Goal: Ask a question: Seek information or help from site administrators or community

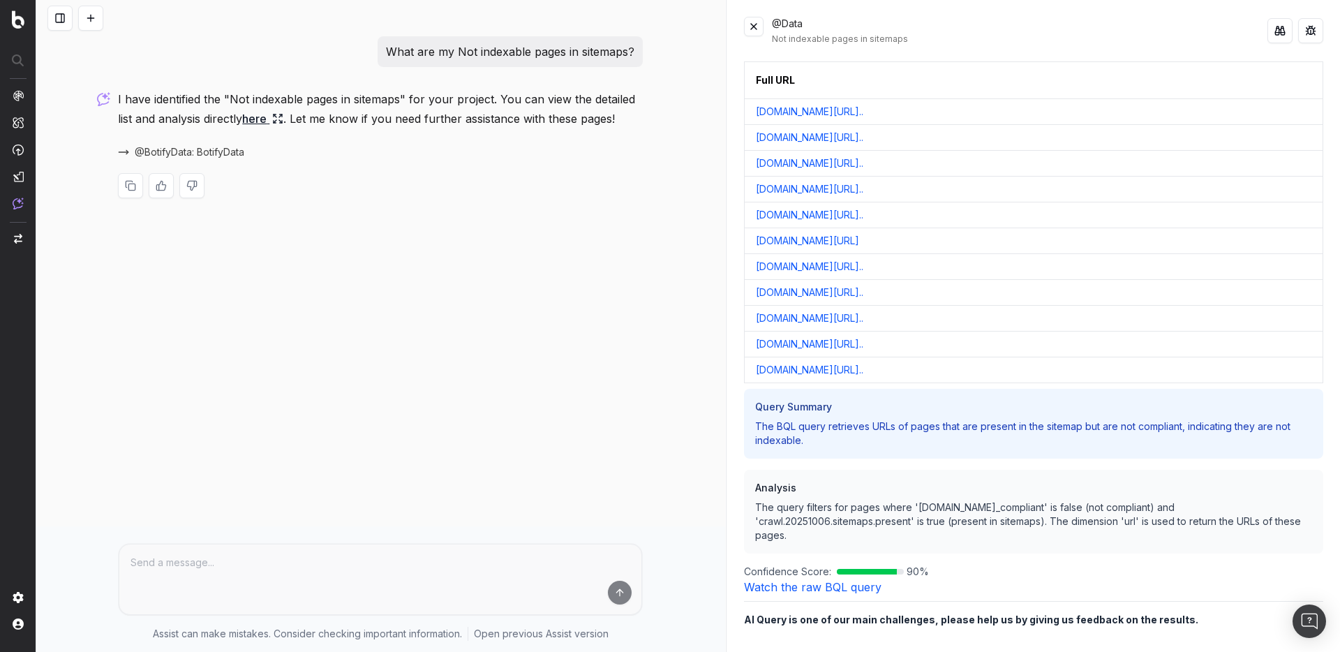
scroll to position [28, 0]
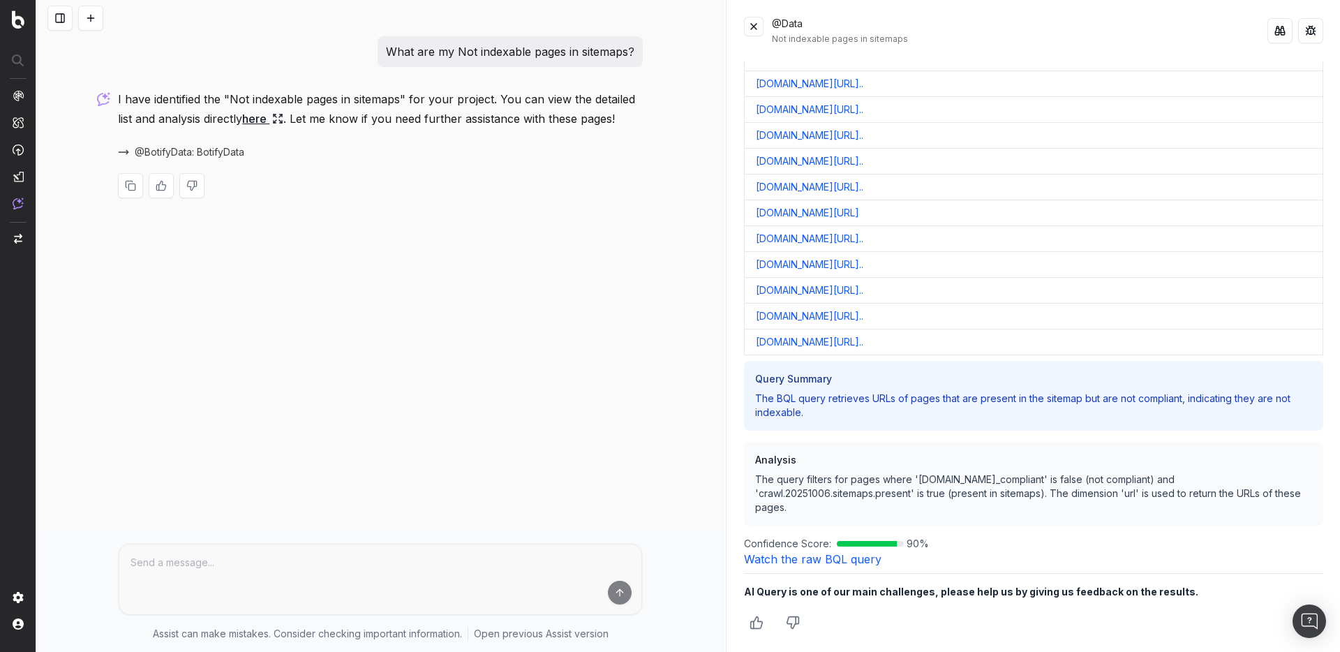
click at [809, 560] on link "Watch the raw BQL query" at bounding box center [812, 559] width 137 height 14
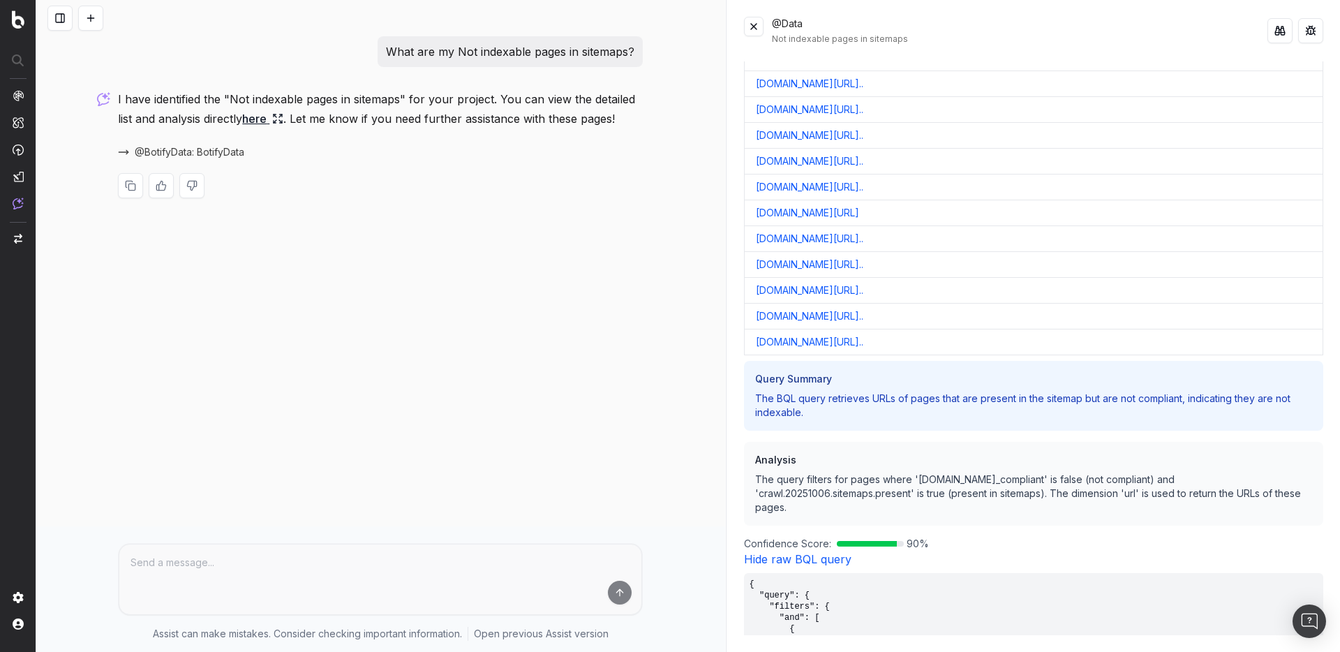
scroll to position [324, 0]
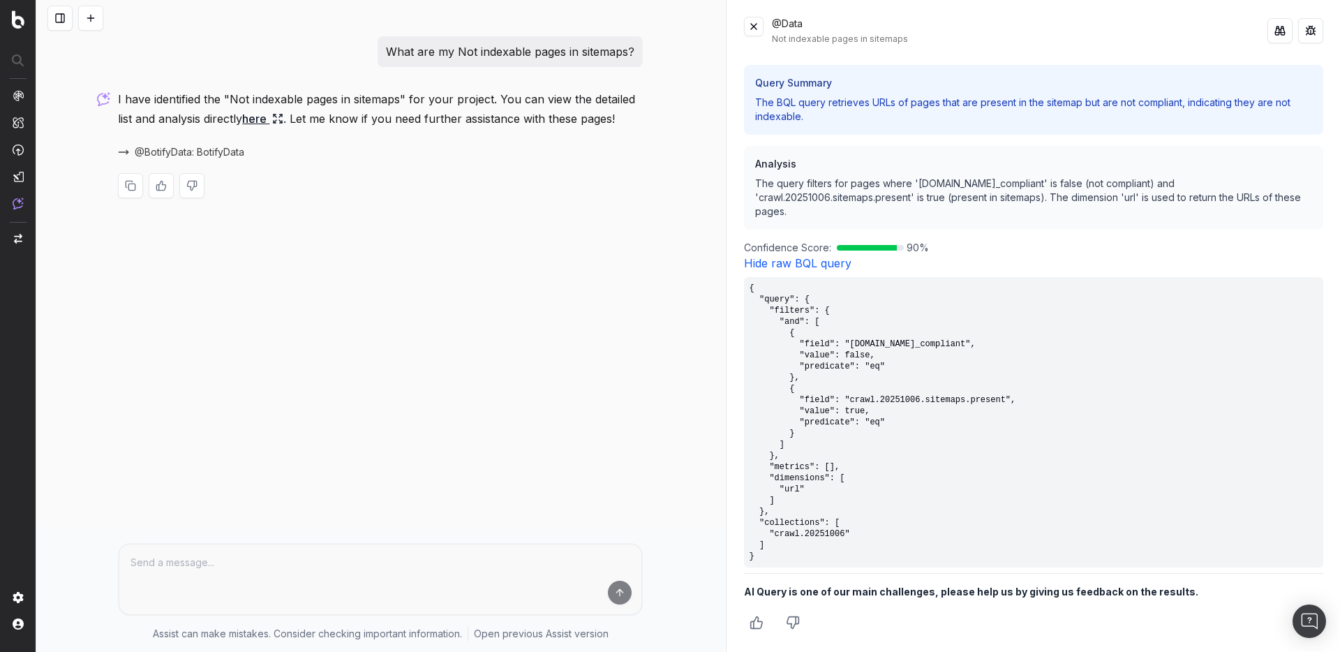
click at [1055, 398] on pre "{ "query": { "filters": { "and": [ { "field": "[DOMAIN_NAME]_compliant", "value…" at bounding box center [1033, 422] width 579 height 290
click at [1068, 401] on pre "{ "query": { "filters": { "and": [ { "field": "[DOMAIN_NAME]_compliant", "value…" at bounding box center [1033, 422] width 579 height 290
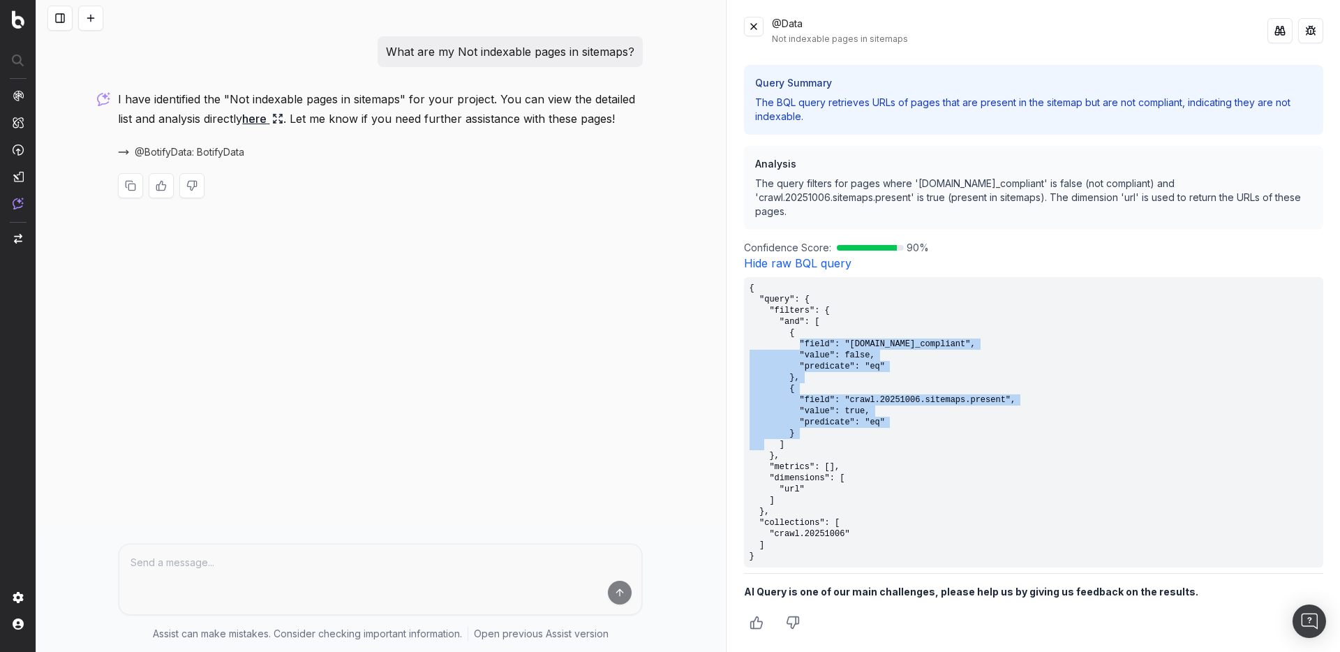
drag, startPoint x: 1008, startPoint y: 426, endPoint x: 799, endPoint y: 346, distance: 223.3
click at [799, 346] on pre "{ "query": { "filters": { "and": [ { "field": "[DOMAIN_NAME]_compliant", "value…" at bounding box center [1033, 422] width 579 height 290
copy pre ""field": "crawl.20251006.compliant.is_compliant", "value": false, "predicate": …"
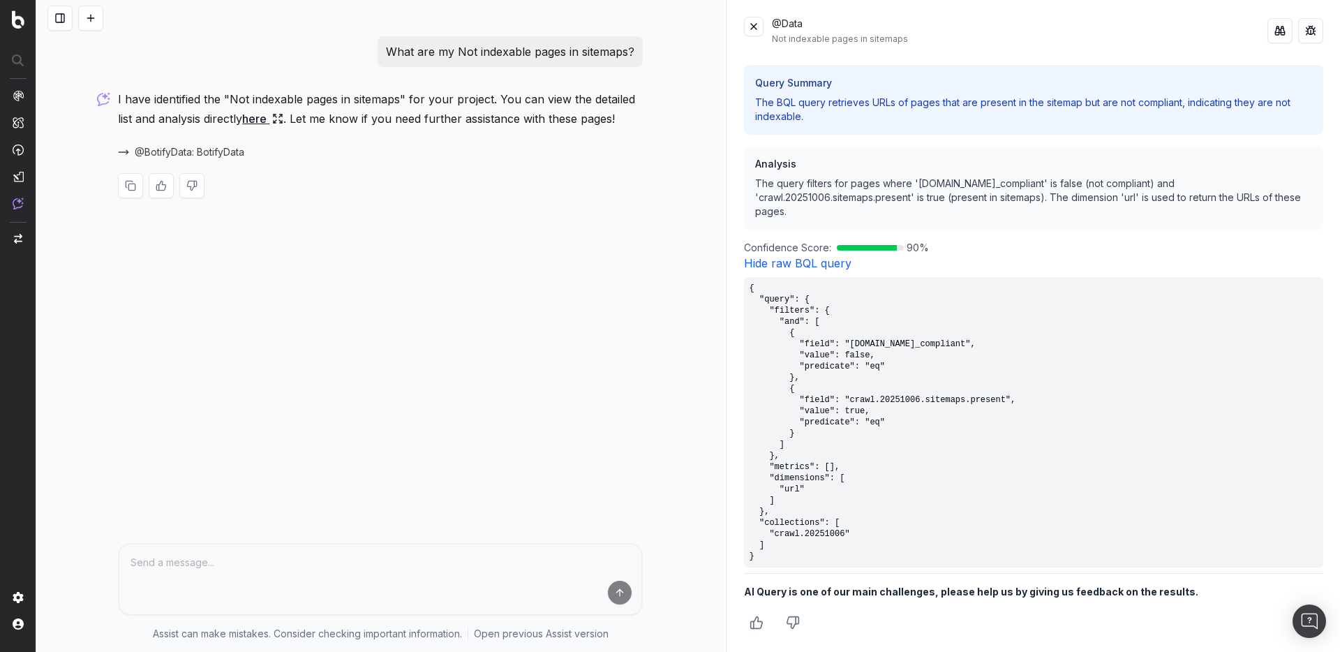
click at [57, 54] on div "What are my Not indexable pages in sitemaps? I have identified the "Not indexab…" at bounding box center [380, 326] width 689 height 652
click at [57, 24] on button at bounding box center [59, 18] width 25 height 25
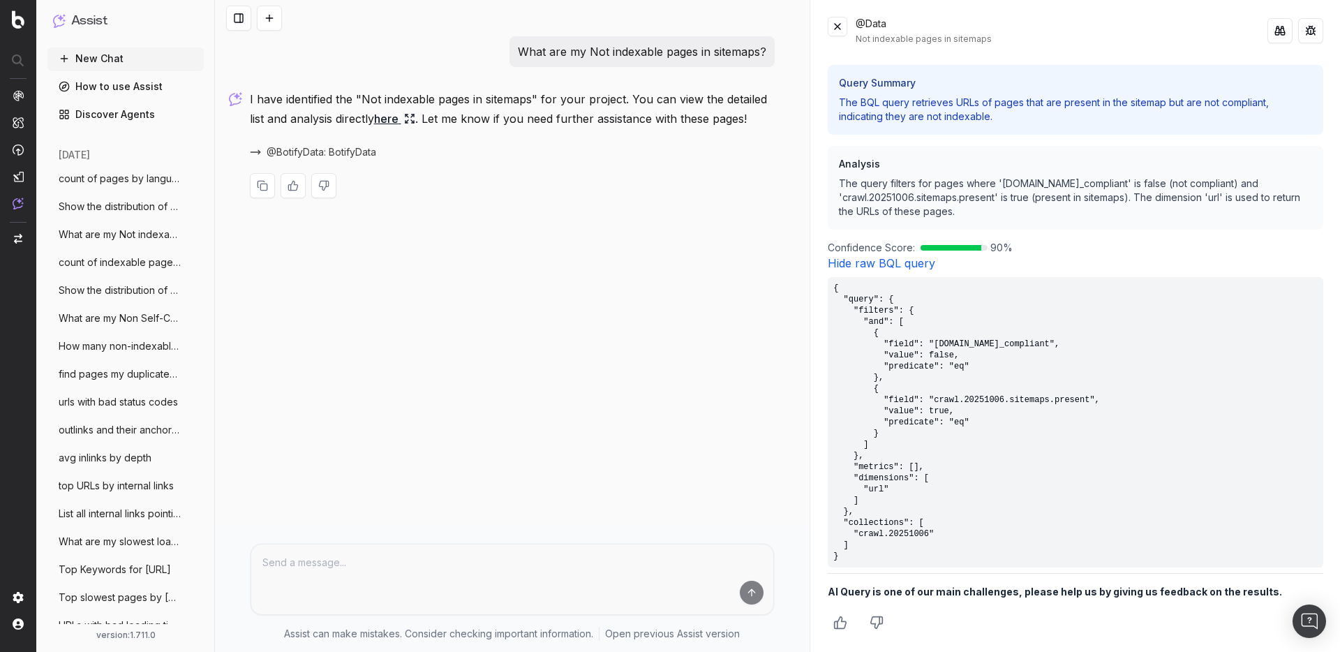
click at [486, 346] on div "What are my Not indexable pages in sitemaps? I have identified the "Not indexab…" at bounding box center [512, 326] width 594 height 652
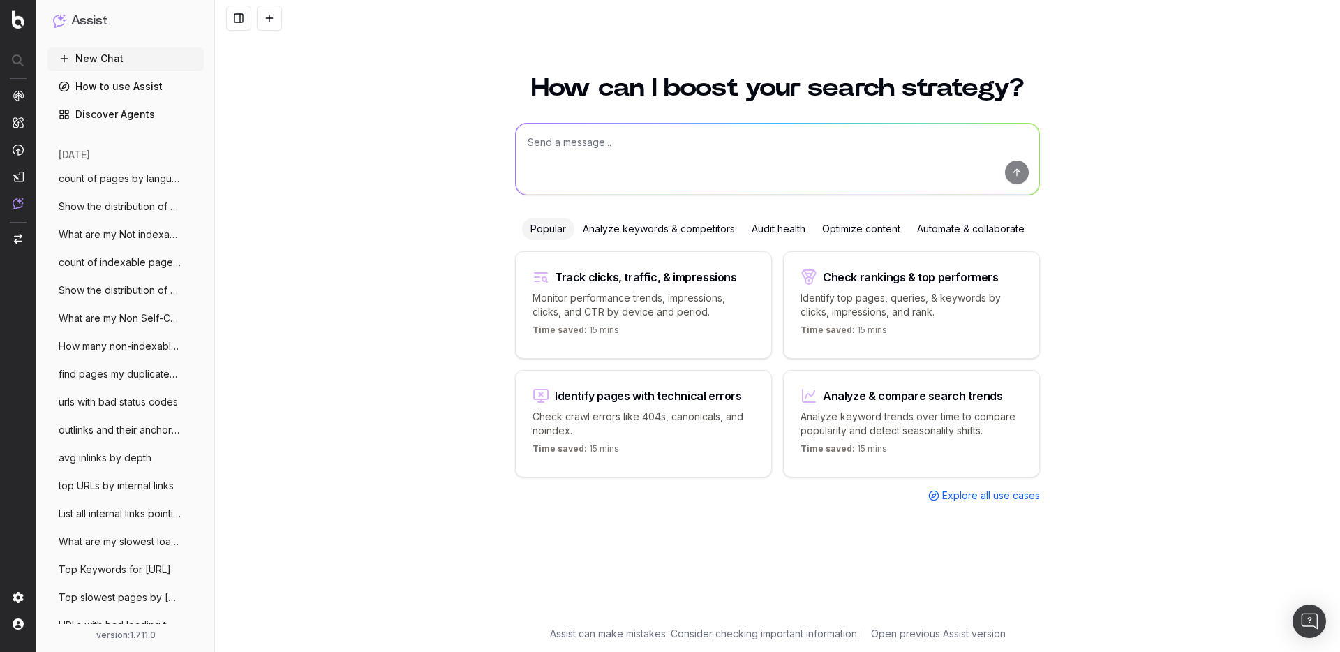
click at [135, 227] on span "What are my Not indexable pages in sitem" at bounding box center [120, 234] width 123 height 14
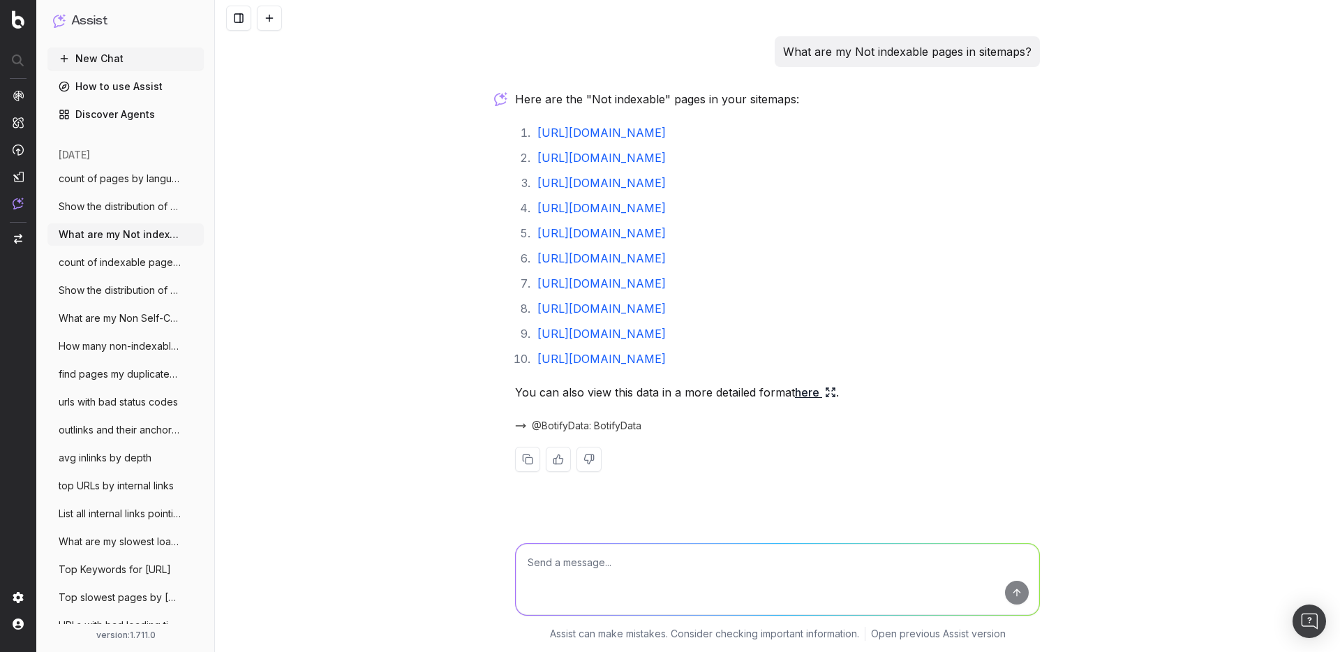
click at [604, 427] on span "@BotifyData: BotifyData" at bounding box center [587, 426] width 110 height 14
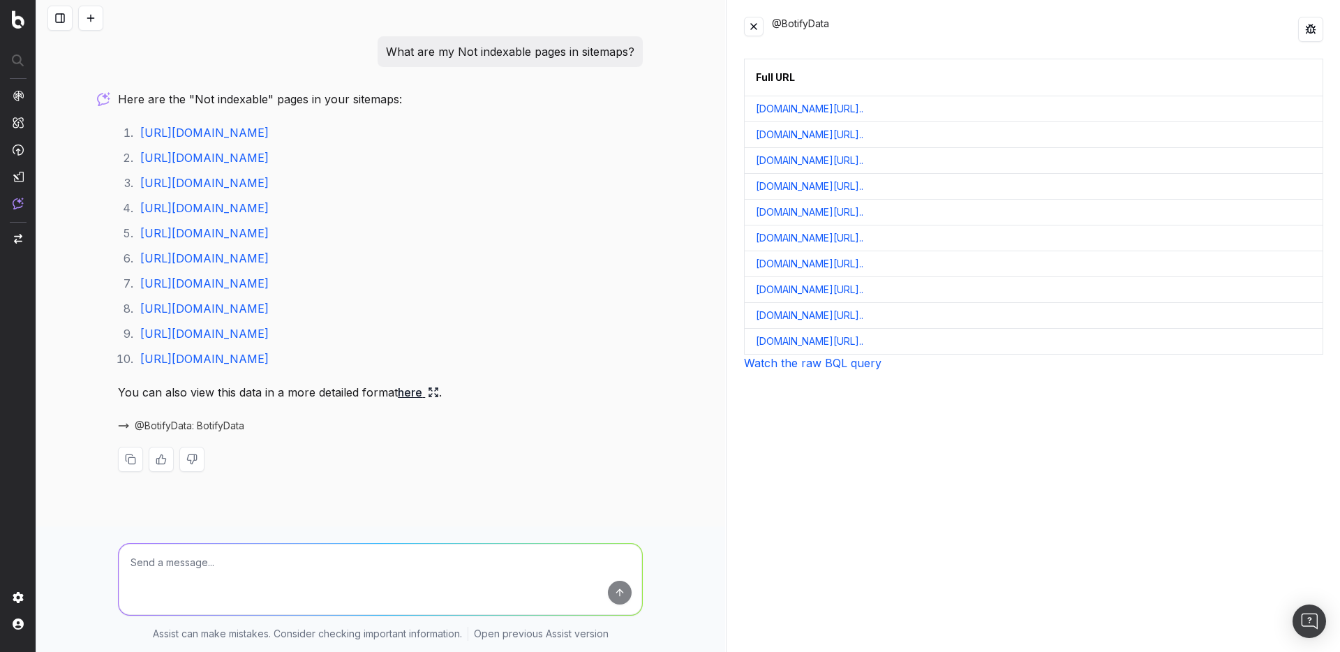
click at [843, 369] on link "Watch the raw BQL query" at bounding box center [812, 363] width 137 height 14
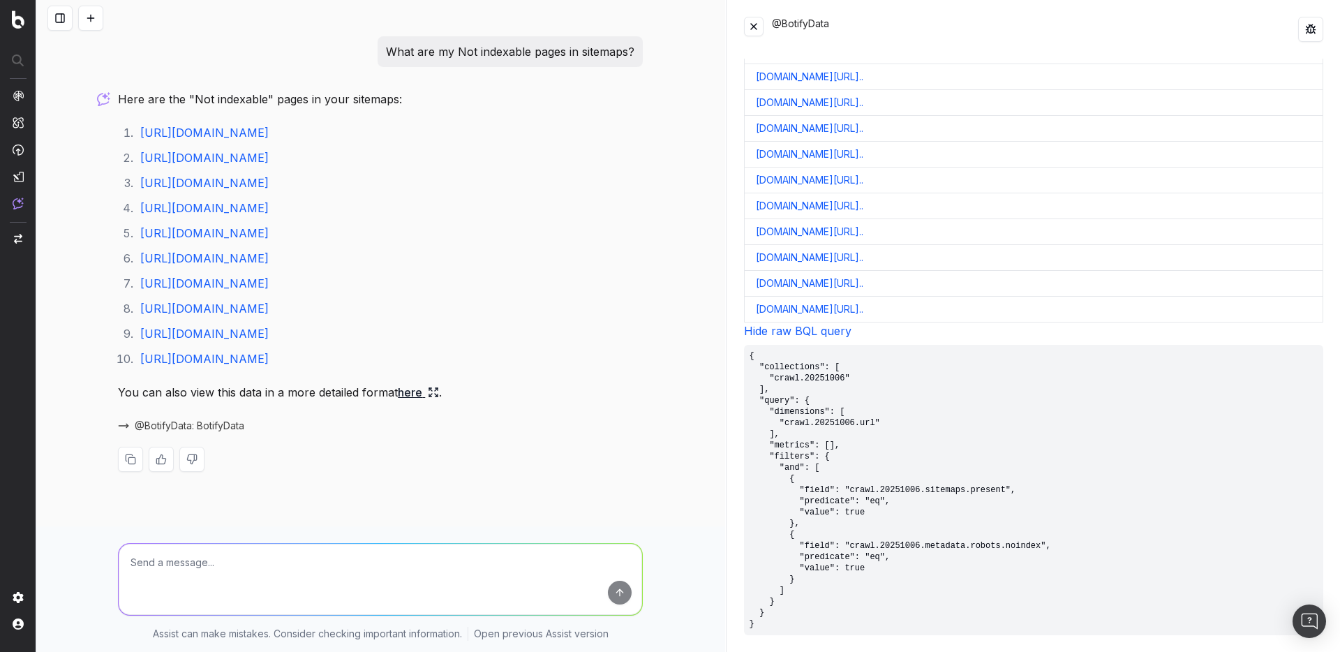
scroll to position [31, 0]
click at [1063, 488] on pre "{ "collections": [ "crawl.20251006" ], "query": { "dimensions": [ "crawl.202510…" at bounding box center [1033, 491] width 579 height 290
click at [1056, 497] on pre "{ "collections": [ "crawl.20251006" ], "query": { "dimensions": [ "crawl.202510…" at bounding box center [1033, 491] width 579 height 290
drag, startPoint x: 1035, startPoint y: 493, endPoint x: 846, endPoint y: 491, distance: 189.1
click at [846, 491] on pre "{ "collections": [ "crawl.20251006" ], "query": { "dimensions": [ "crawl.202510…" at bounding box center [1033, 491] width 579 height 290
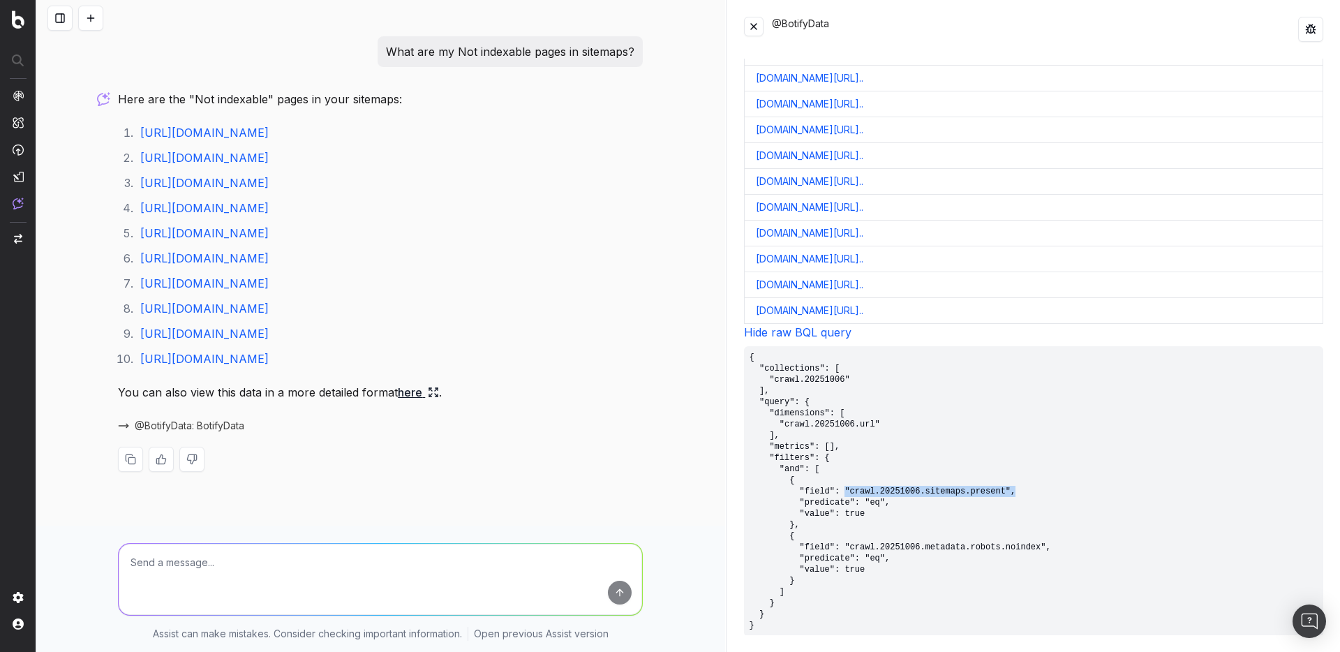
copy pre ""crawl.20251006.sitemaps.present","
drag, startPoint x: 1072, startPoint y: 544, endPoint x: 844, endPoint y: 546, distance: 227.5
click at [844, 546] on pre "{ "collections": [ "crawl.20251006" ], "query": { "dimensions": [ "crawl.202510…" at bounding box center [1033, 491] width 579 height 290
copy pre ""crawl.20251006.metadata.robots.noindex","
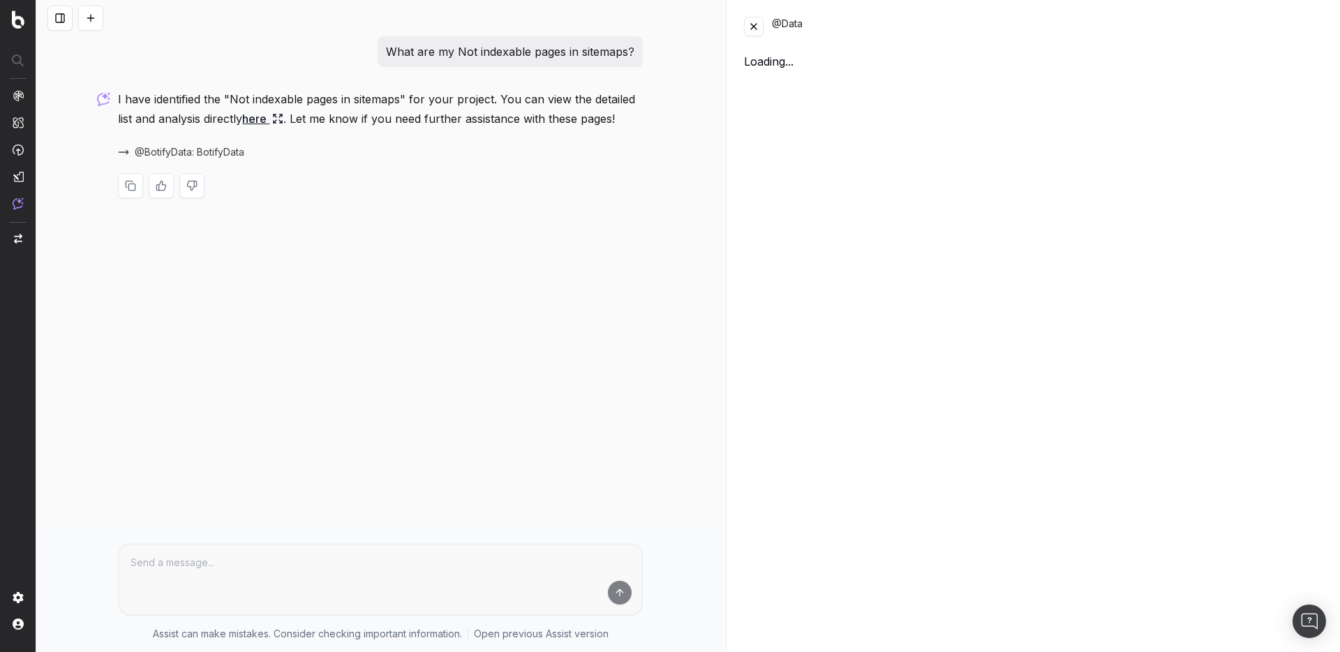
click at [699, 201] on div "What are my Not indexable pages in sitemaps? I have identified the "Not indexab…" at bounding box center [380, 326] width 689 height 652
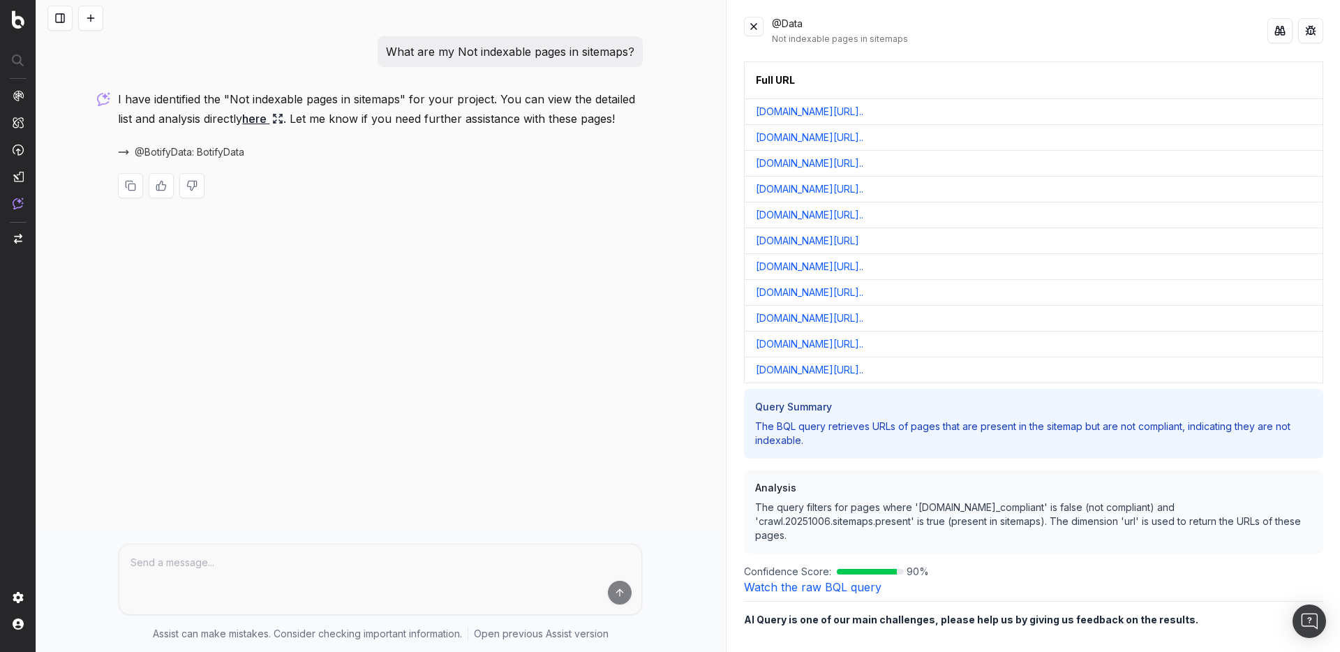
scroll to position [28, 0]
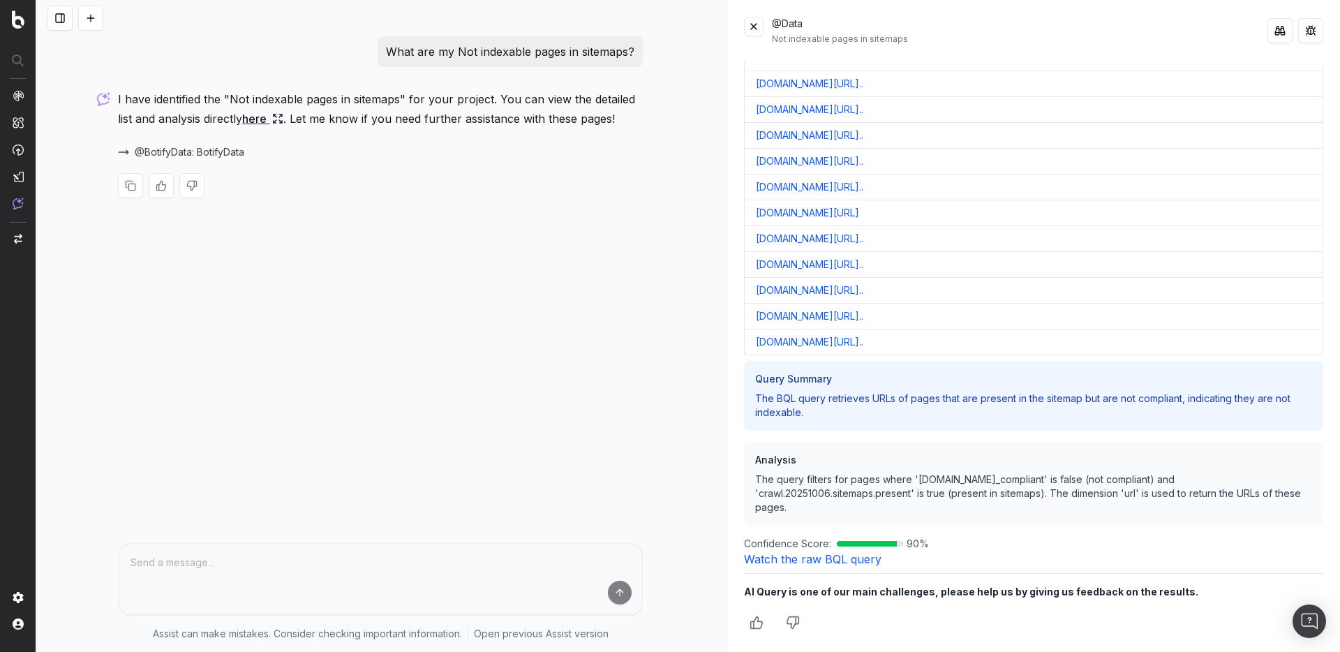
click at [855, 562] on link "Watch the raw BQL query" at bounding box center [812, 559] width 137 height 14
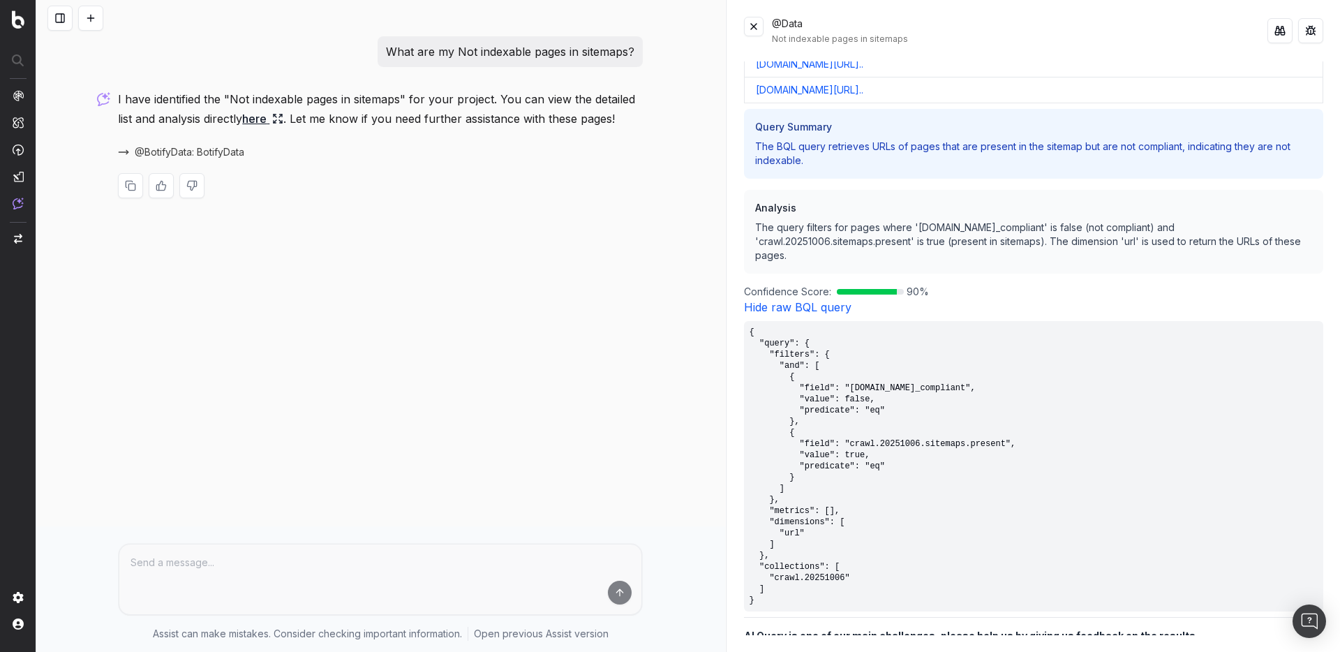
scroll to position [324, 0]
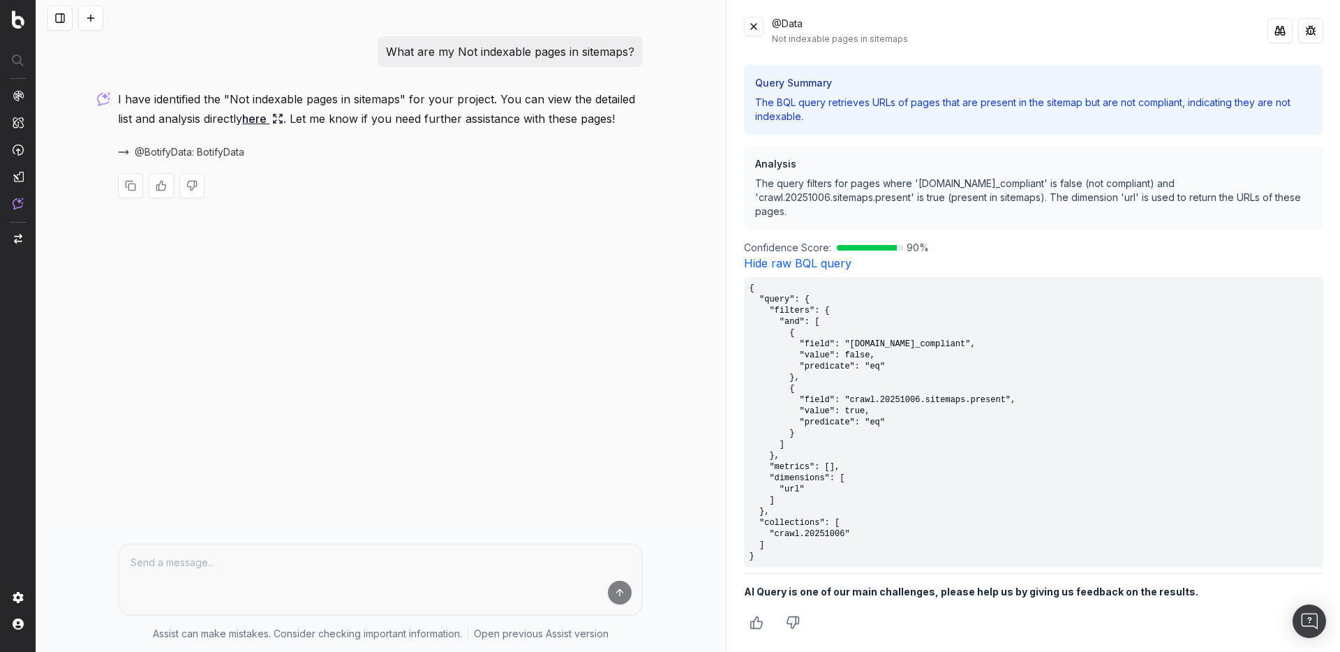
click at [1042, 376] on pre "{ "query": { "filters": { "and": [ { "field": "[DOMAIN_NAME]_compliant", "value…" at bounding box center [1033, 422] width 579 height 290
drag, startPoint x: 888, startPoint y: 353, endPoint x: 846, endPoint y: 344, distance: 42.8
click at [846, 344] on pre "{ "query": { "filters": { "and": [ { "field": "[DOMAIN_NAME]_compliant", "value…" at bounding box center [1033, 422] width 579 height 290
copy pre ""[DOMAIN_NAME]_compliant", "value": false,"
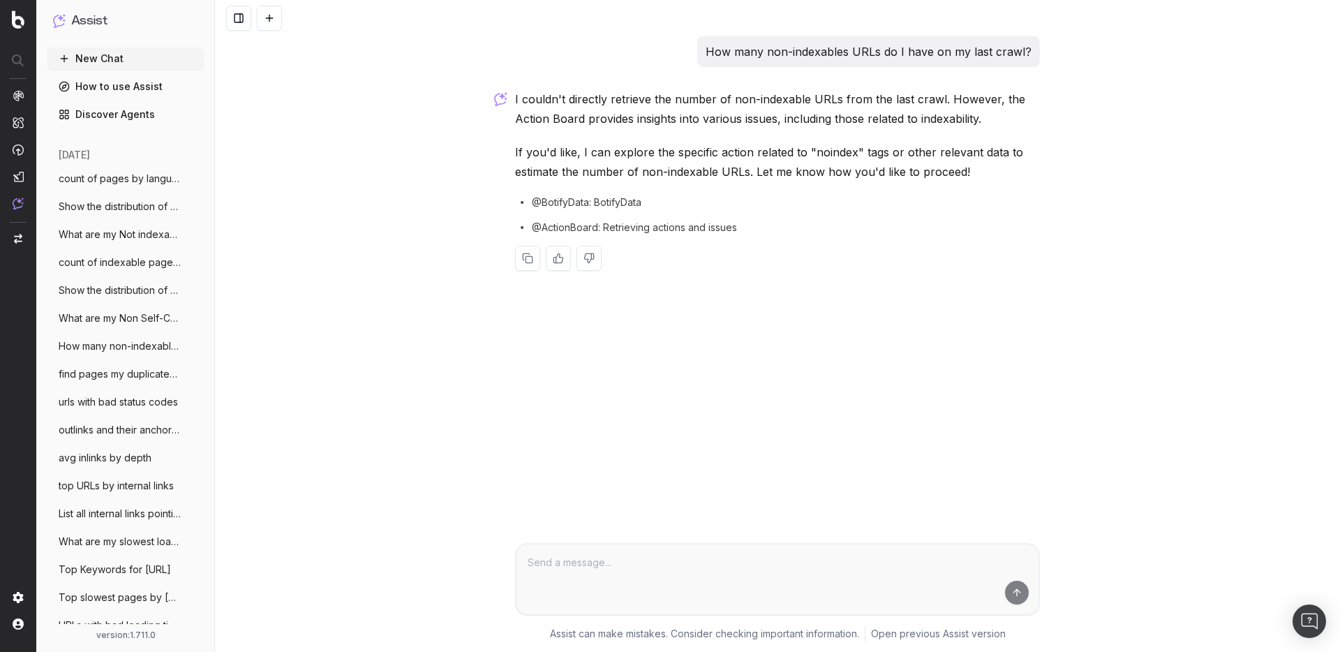
click at [777, 168] on p "If you'd like, I can explore the specific action related to "noindex" tags or o…" at bounding box center [777, 161] width 525 height 39
click at [614, 200] on span "@BotifyData: BotifyData" at bounding box center [587, 202] width 110 height 14
click at [611, 197] on span "@BotifyData: BotifyData" at bounding box center [587, 202] width 110 height 14
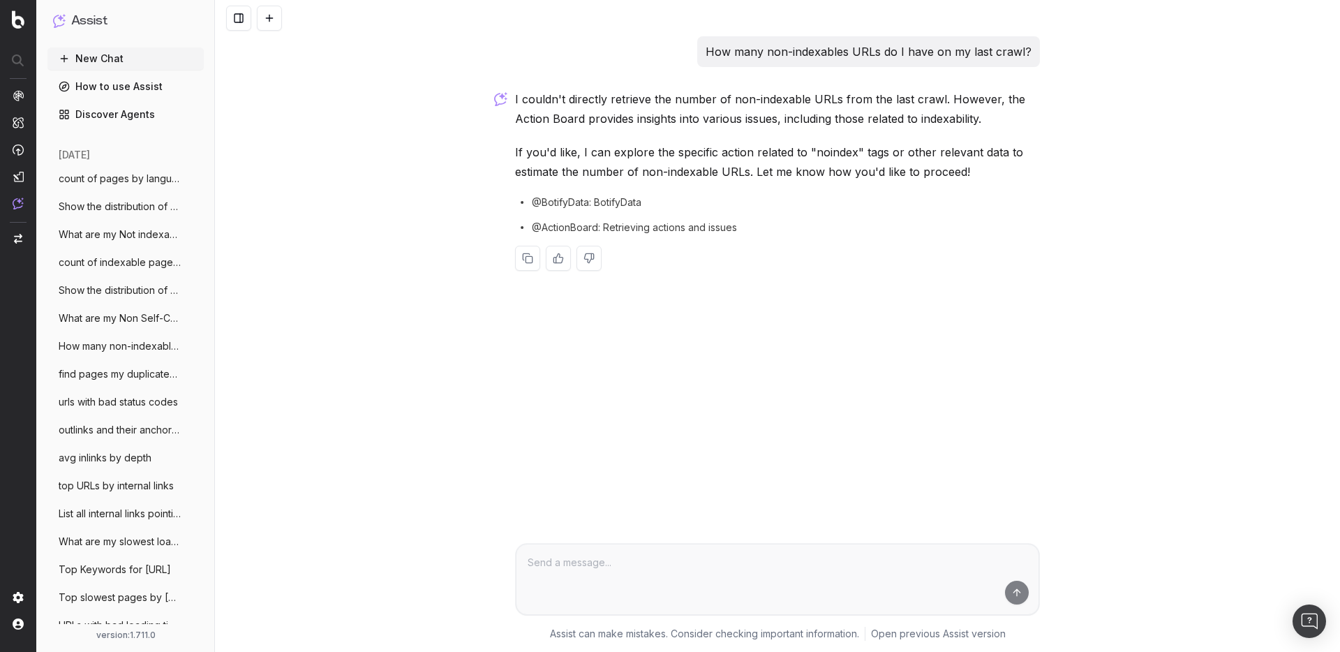
click at [541, 54] on div "How many non-indexables URLs do I have on my last crawl?" at bounding box center [777, 51] width 525 height 31
click at [778, 51] on p "How many non-indexables URLs do I have on my last crawl?" at bounding box center [868, 52] width 326 height 20
copy p "How many non-indexables URLs do I have on my last crawl?"
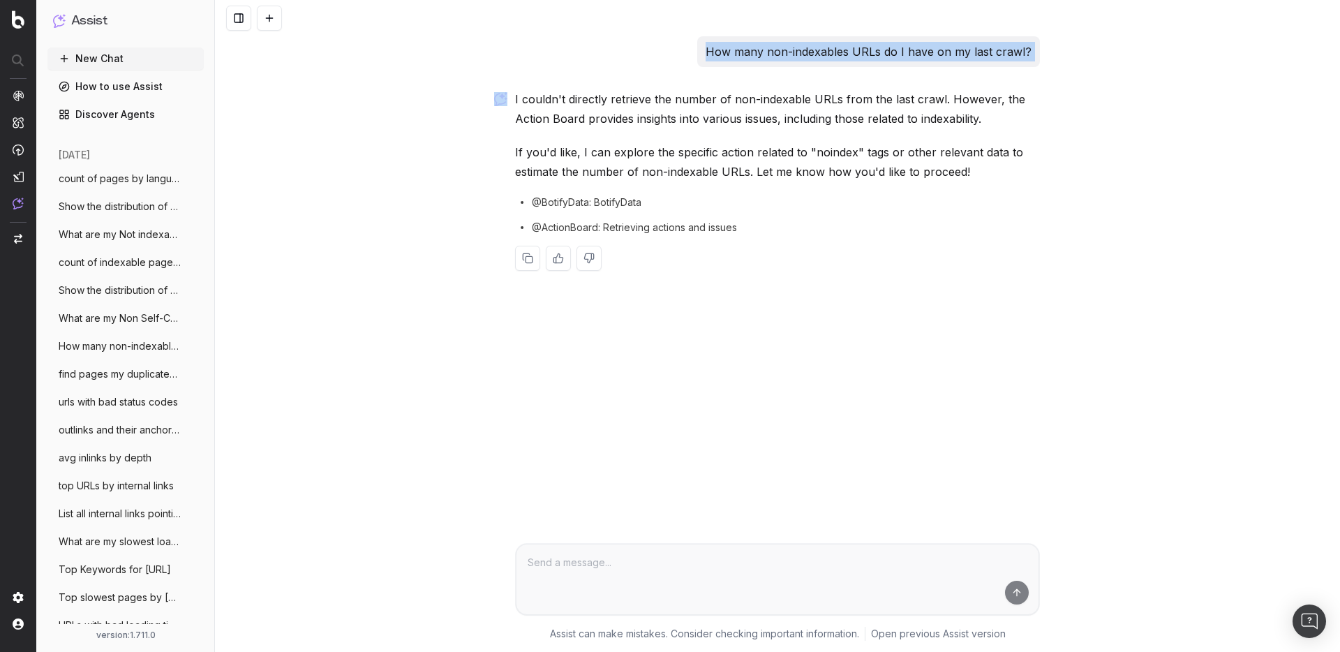
click at [268, 22] on button at bounding box center [269, 18] width 25 height 25
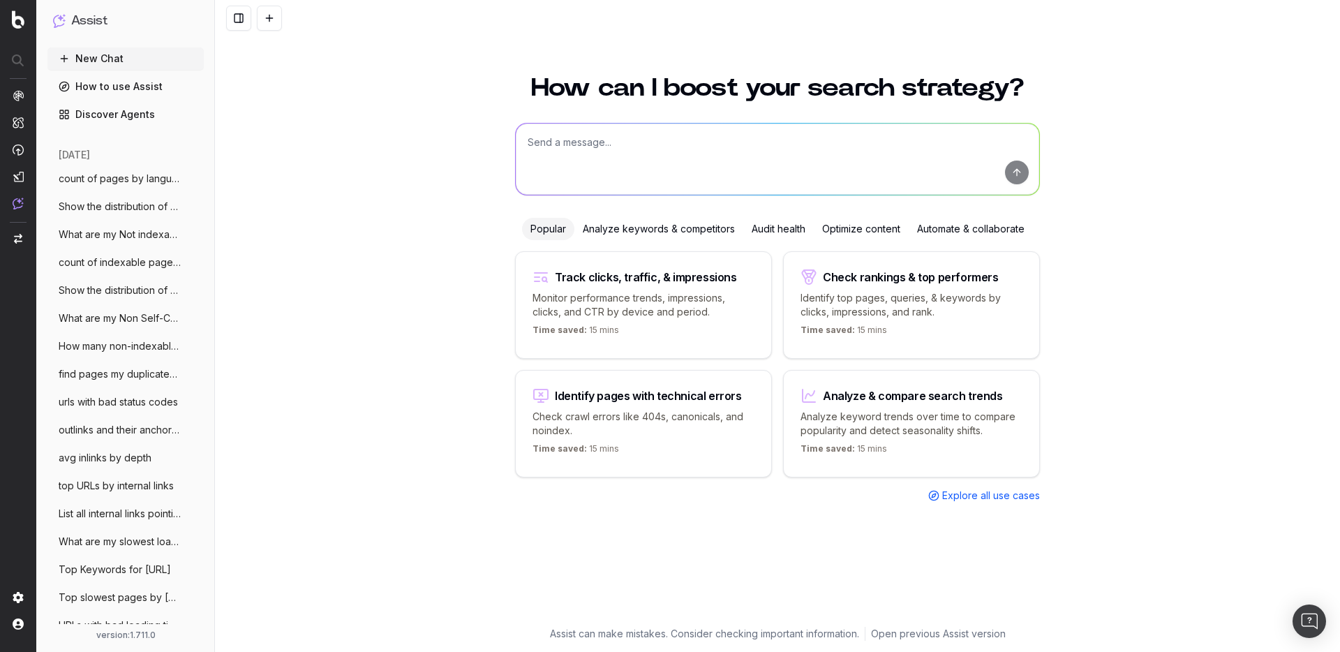
click at [623, 136] on textarea at bounding box center [777, 159] width 523 height 71
paste textarea "How many non-indexables URLs do I have on my last crawl?"
type textarea "How many non-indexables URLs do I have on my last crawl?"
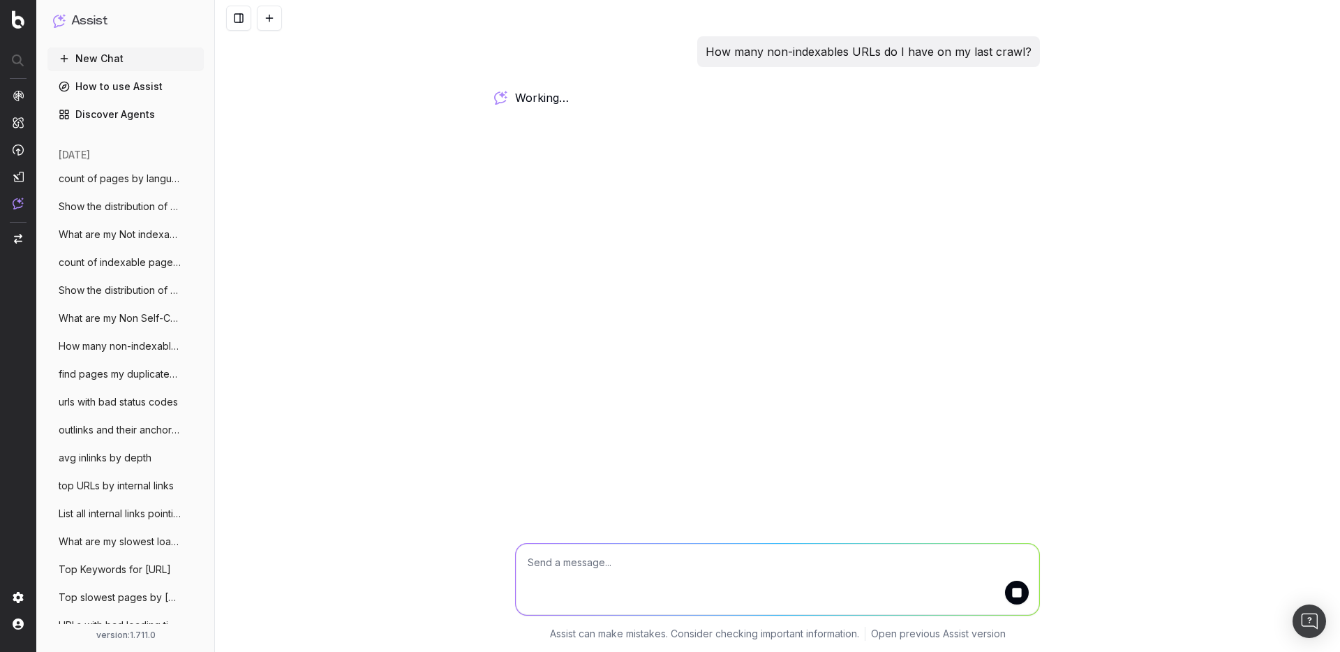
click at [846, 51] on p "How many non-indexables URLs do I have on my last crawl?" at bounding box center [868, 52] width 326 height 20
copy p "How many non-indexables URLs do I have on my last crawl?"
click at [680, 244] on div "How many non-indexables URLs do I have on my last crawl? working … Assist can m…" at bounding box center [777, 326] width 1125 height 652
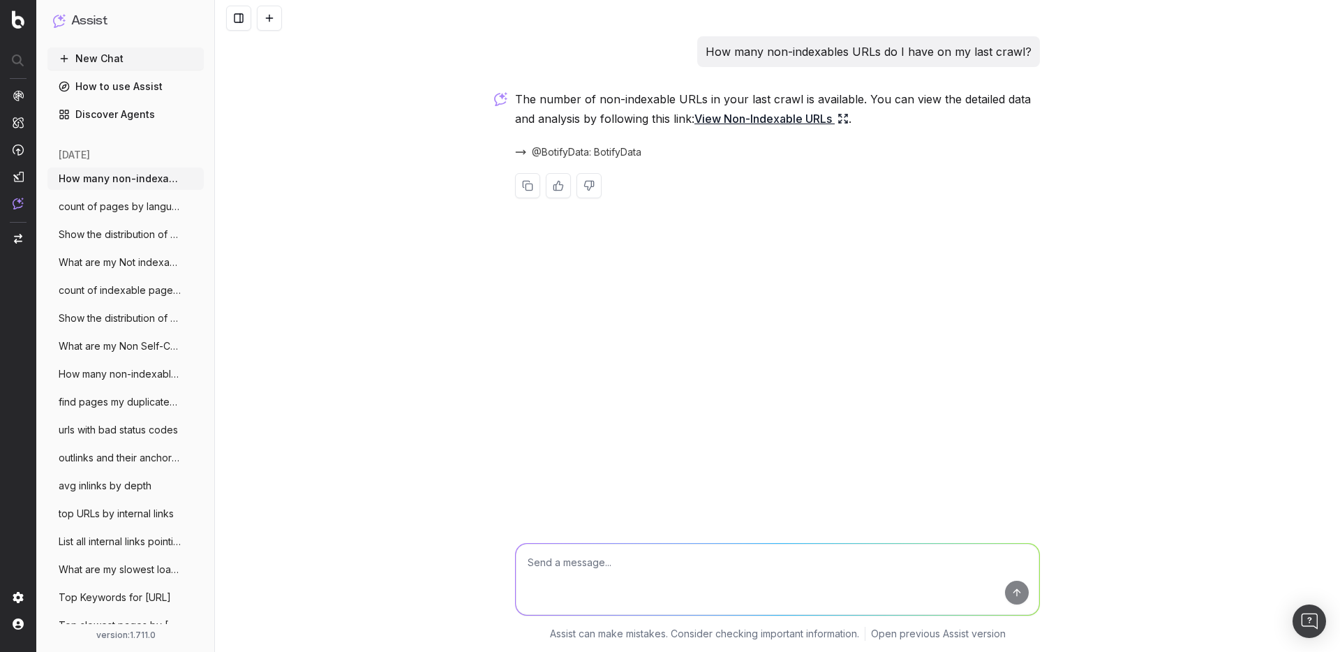
click at [766, 124] on link "View Non-Indexable URLs" at bounding box center [771, 119] width 154 height 20
